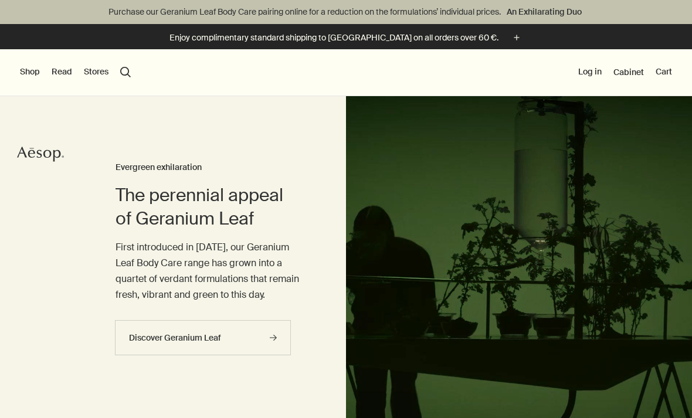
click at [32, 76] on button "Shop" at bounding box center [30, 72] width 20 height 12
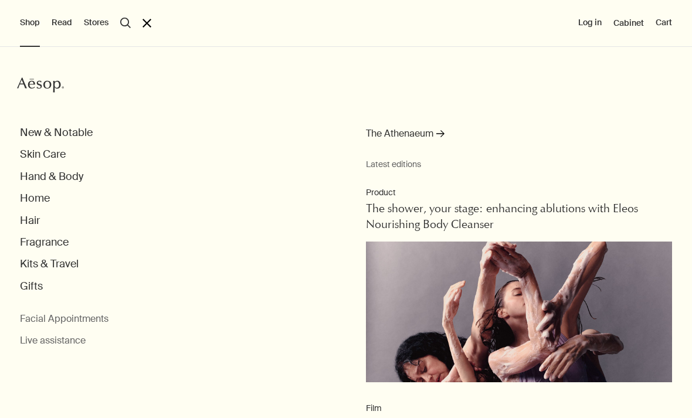
click at [58, 151] on button "Skin Care" at bounding box center [43, 154] width 46 height 13
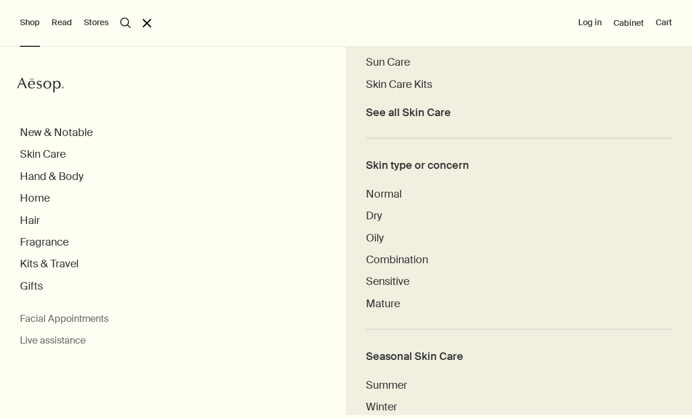
scroll to position [474, 0]
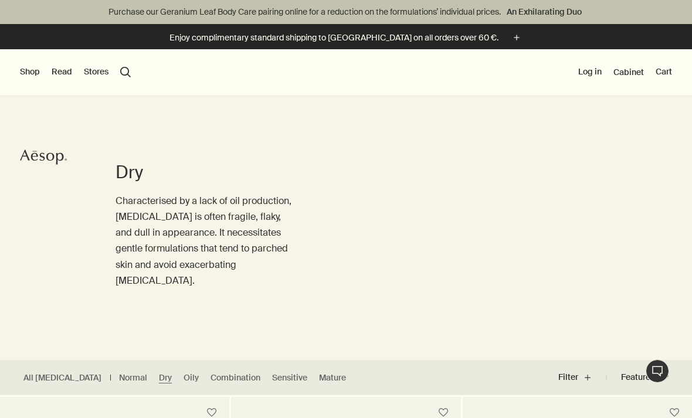
click at [25, 73] on button "Shop" at bounding box center [30, 72] width 20 height 12
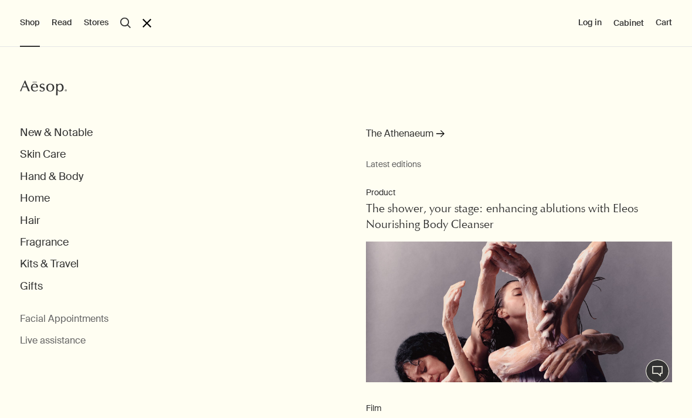
click at [66, 179] on button "Hand & Body" at bounding box center [51, 176] width 63 height 13
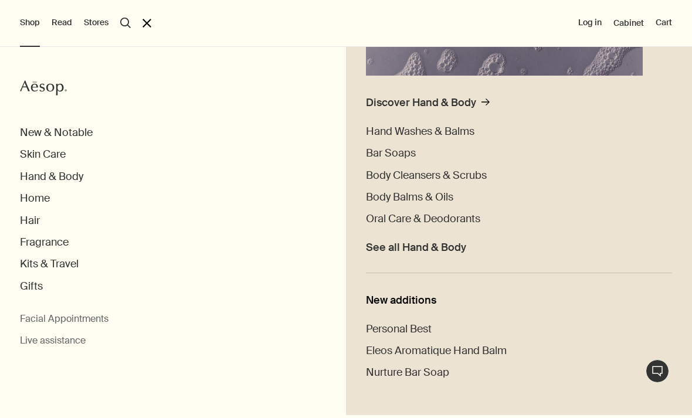
scroll to position [263, 0]
click at [437, 200] on span "Body Balms & Oils" at bounding box center [409, 198] width 87 height 14
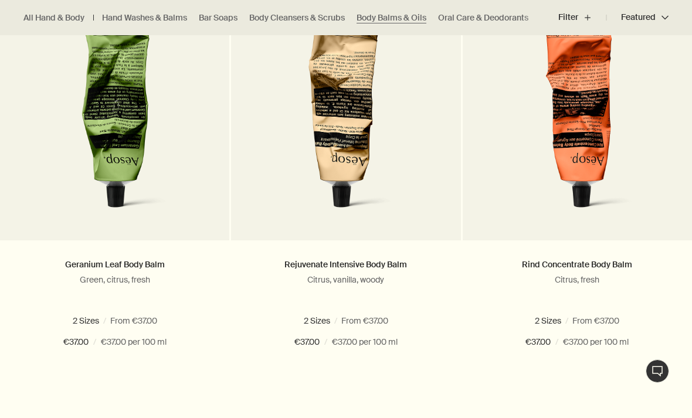
scroll to position [418, 0]
click at [594, 268] on link "Rind Concentrate Body Balm" at bounding box center [577, 264] width 110 height 11
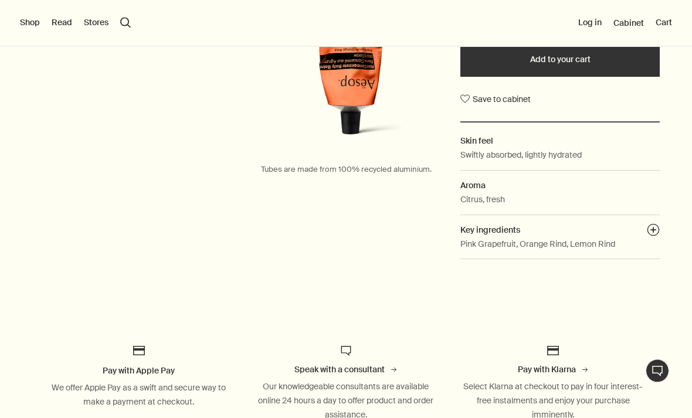
scroll to position [314, 0]
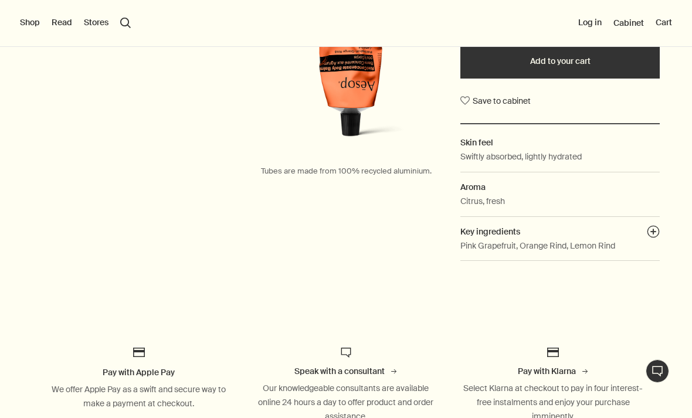
click at [645, 241] on dd "Pink Grapefruit, Orange Rind, Lemon Rind" at bounding box center [560, 250] width 199 height 22
click at [656, 232] on button "plusAndCloseWithCircle" at bounding box center [653, 233] width 13 height 16
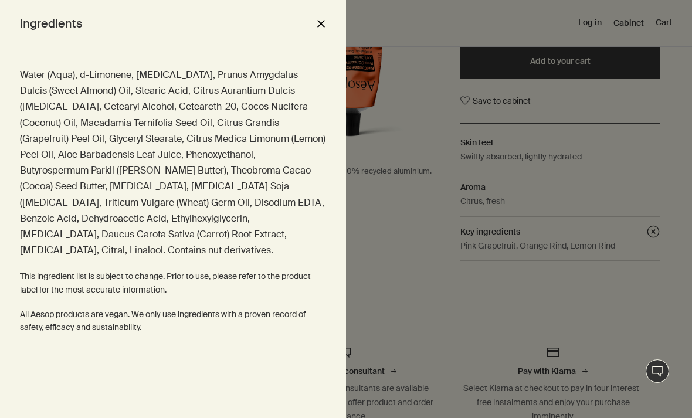
click at [586, 148] on div at bounding box center [346, 209] width 692 height 418
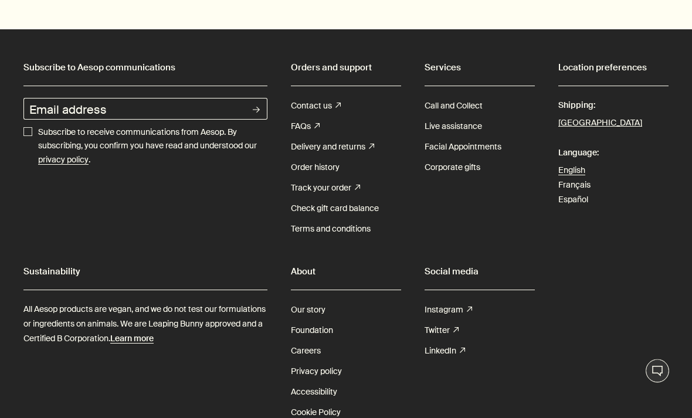
scroll to position [1653, 0]
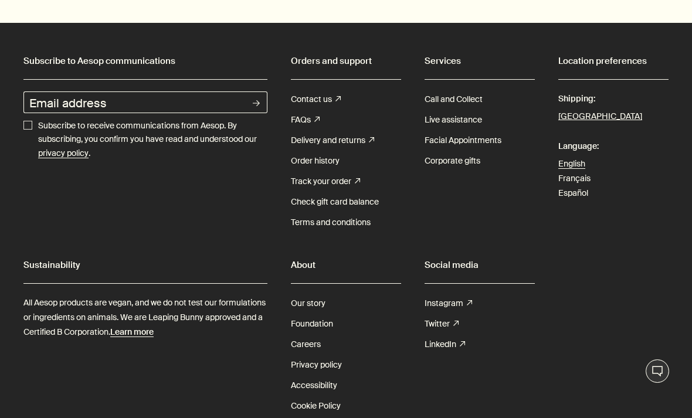
click at [302, 130] on link "FAQs rightUpArrow" at bounding box center [305, 120] width 29 height 21
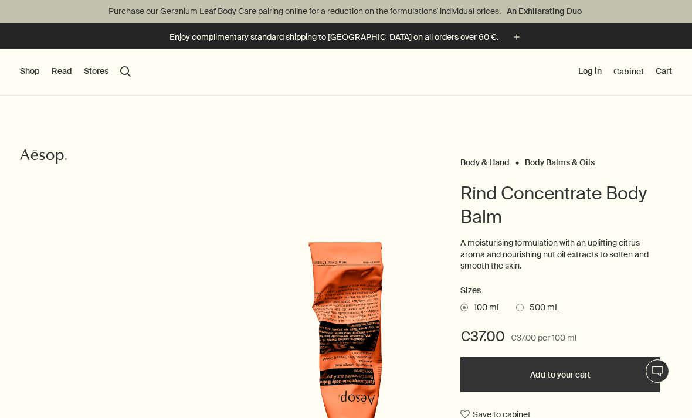
scroll to position [0, 0]
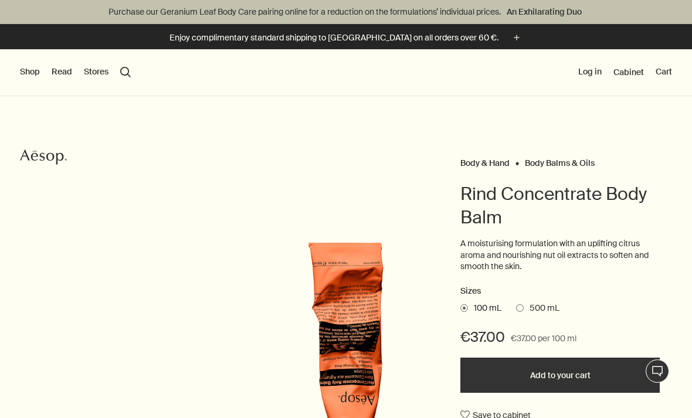
click at [26, 70] on button "Shop" at bounding box center [30, 72] width 20 height 12
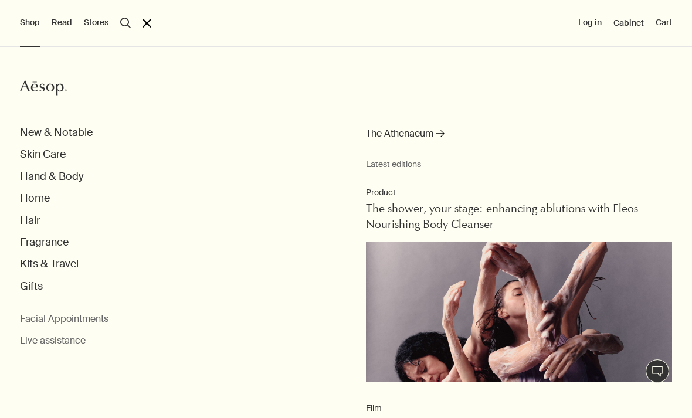
click at [65, 177] on button "Hand & Body" at bounding box center [51, 176] width 63 height 13
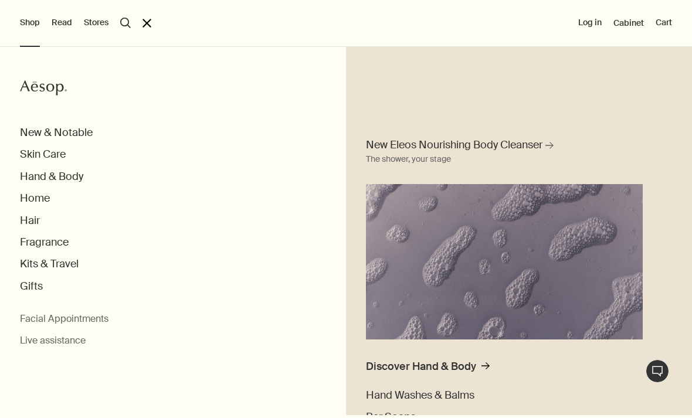
click at [39, 200] on button "Home" at bounding box center [35, 198] width 30 height 13
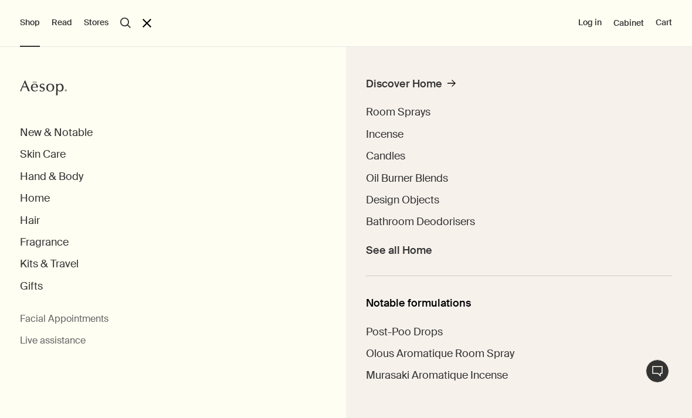
scroll to position [48, 0]
click at [390, 150] on span "Candles" at bounding box center [385, 157] width 39 height 14
